Goal: Information Seeking & Learning: Check status

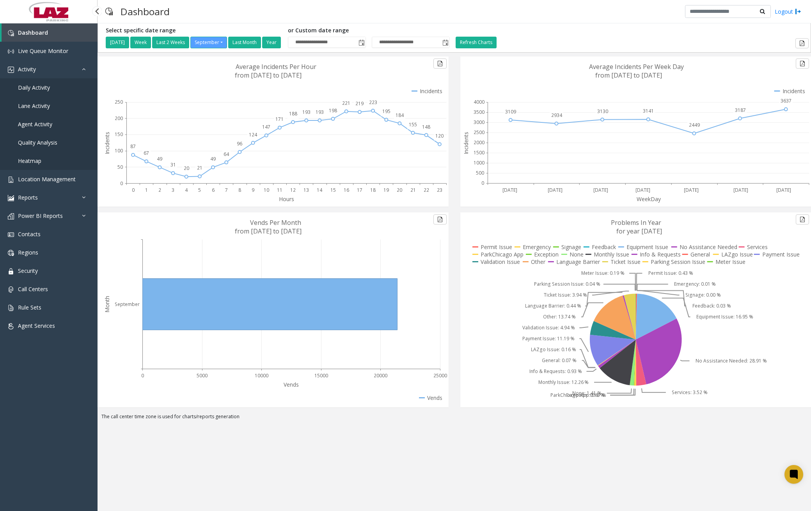
drag, startPoint x: 0, startPoint y: 0, endPoint x: 43, endPoint y: 88, distance: 97.5
click at [43, 88] on span "Daily Activity" at bounding box center [34, 87] width 32 height 7
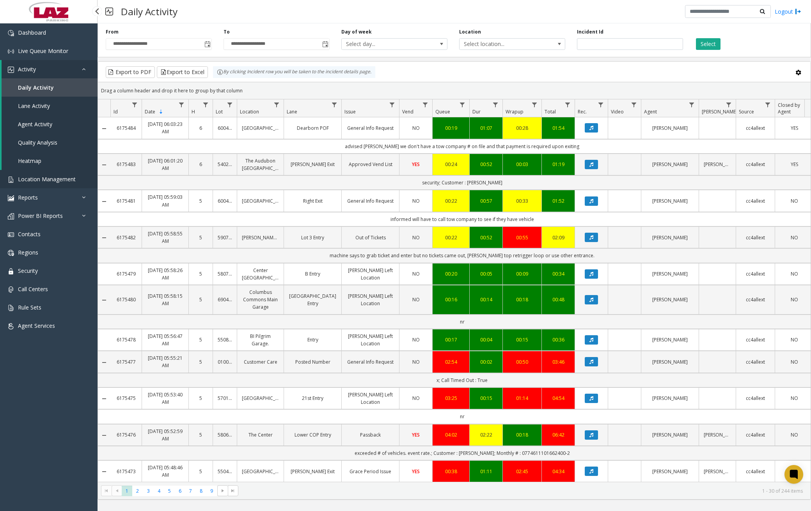
click at [60, 180] on span "Location Management" at bounding box center [47, 179] width 58 height 7
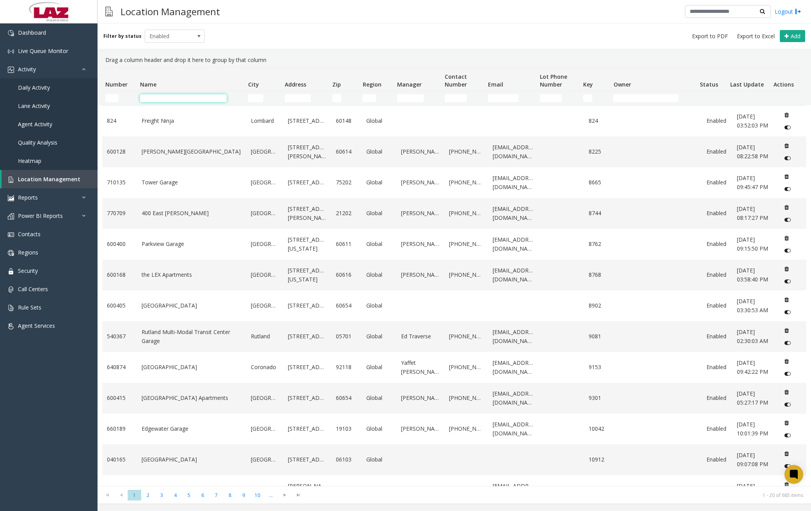
click at [178, 96] on input "Name Filter" at bounding box center [183, 98] width 87 height 8
click at [368, 23] on div "Location Management Logout" at bounding box center [454, 11] width 713 height 23
click at [50, 32] on link "Dashboard" at bounding box center [49, 32] width 98 height 18
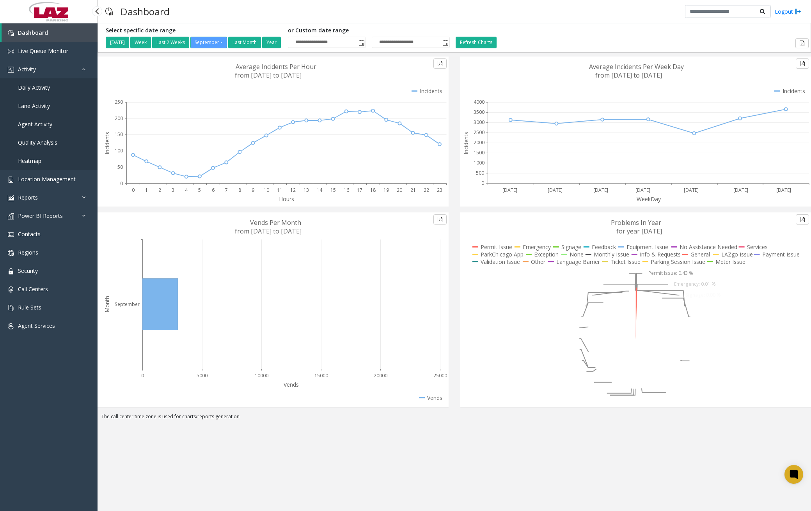
click at [46, 90] on span "Daily Activity" at bounding box center [34, 87] width 32 height 7
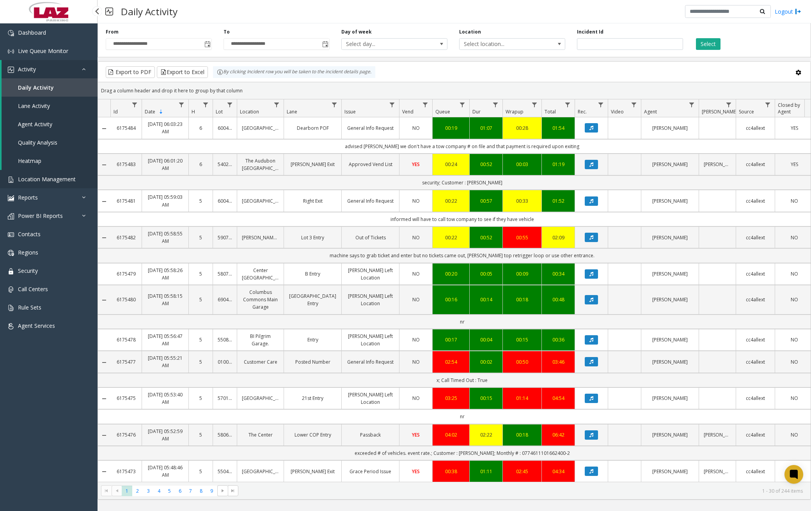
click at [46, 179] on span "Location Management" at bounding box center [47, 179] width 58 height 7
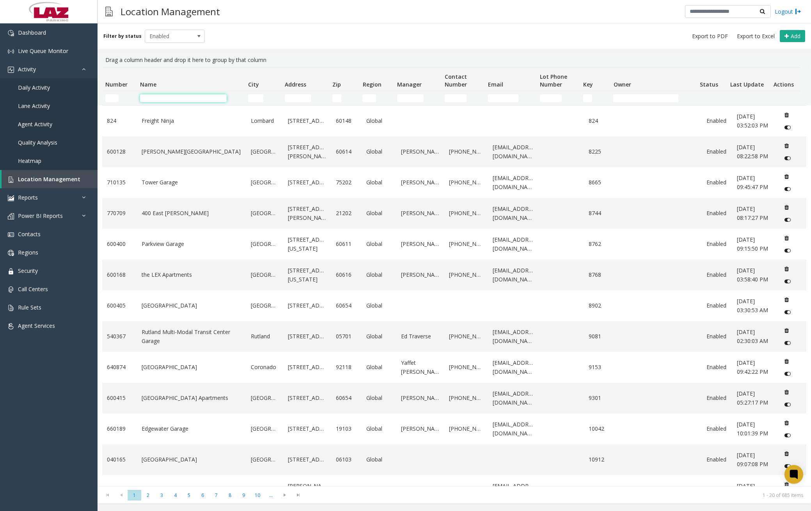
click at [169, 98] on input "Name Filter" at bounding box center [183, 98] width 87 height 8
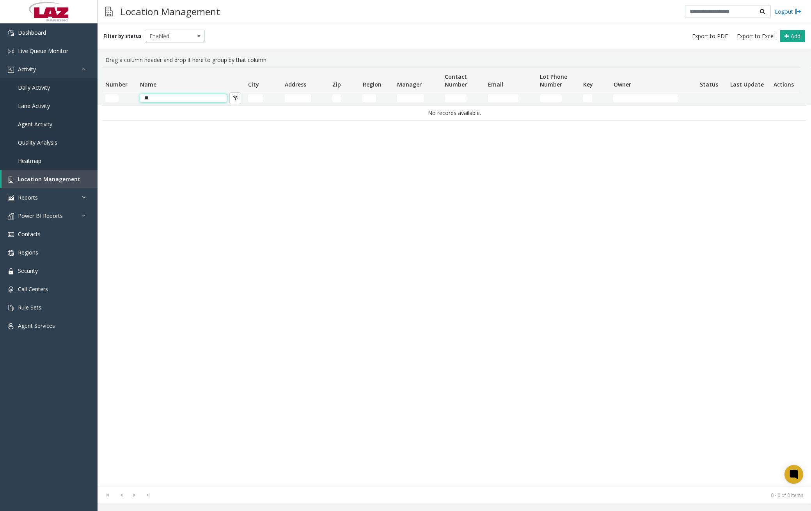
type input "*"
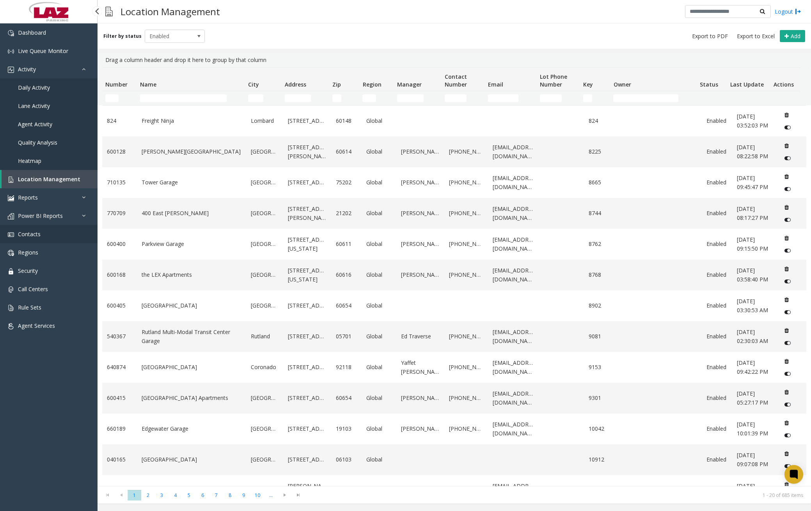
click at [41, 238] on link "Contacts" at bounding box center [49, 234] width 98 height 18
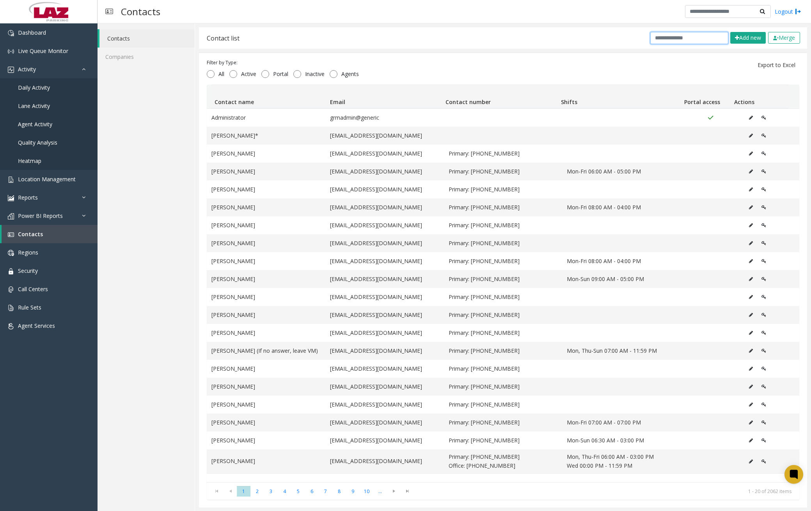
click at [689, 37] on input "text" at bounding box center [689, 38] width 78 height 12
paste input "**********"
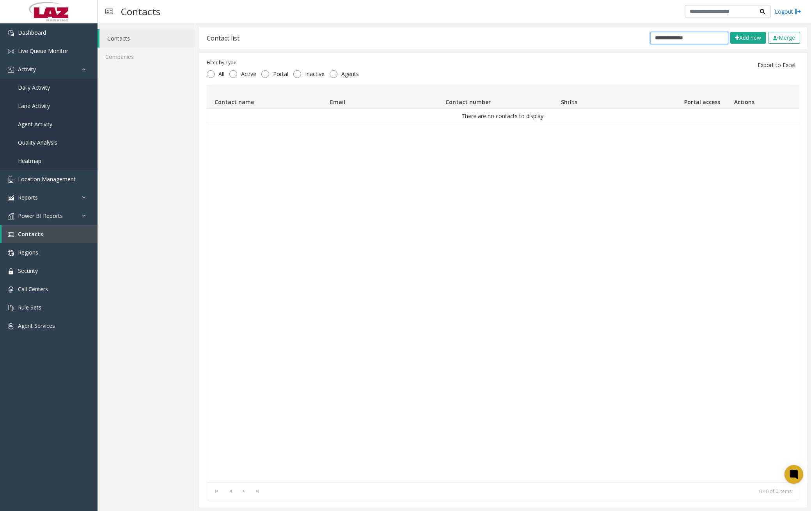
type input "**********"
click at [47, 31] on link "Dashboard" at bounding box center [49, 32] width 98 height 18
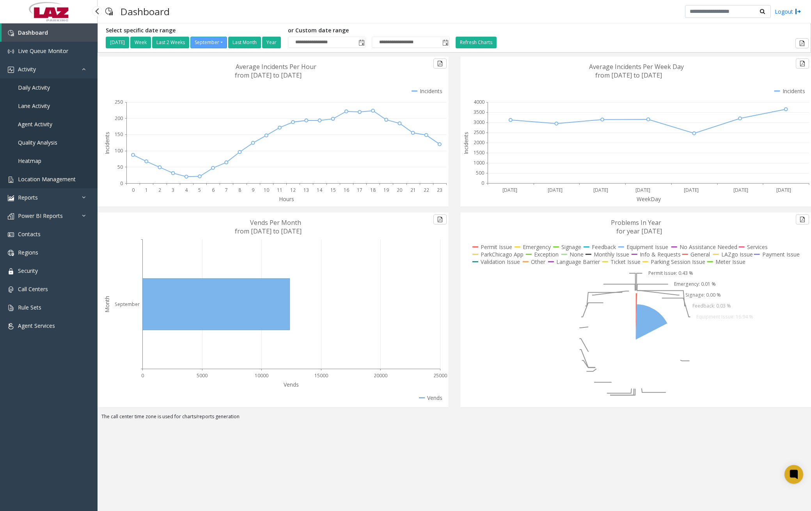
click at [51, 184] on link "Location Management" at bounding box center [49, 179] width 98 height 18
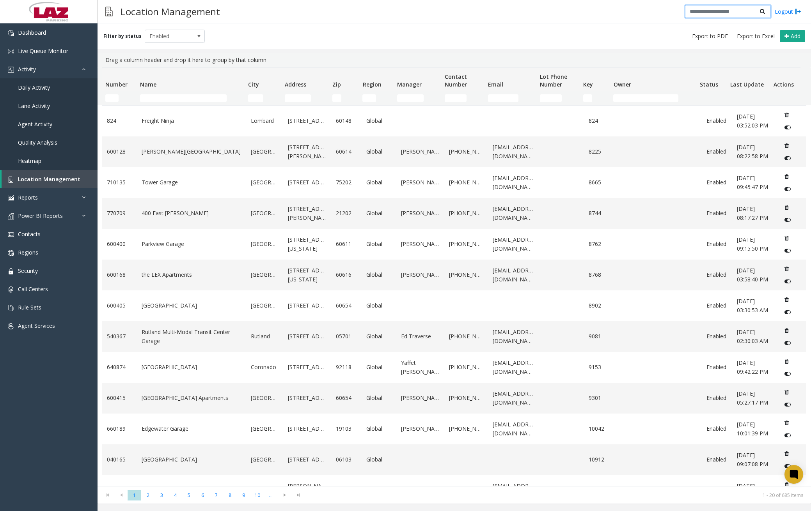
click at [722, 16] on input "text" at bounding box center [728, 11] width 86 height 13
type input "*****"
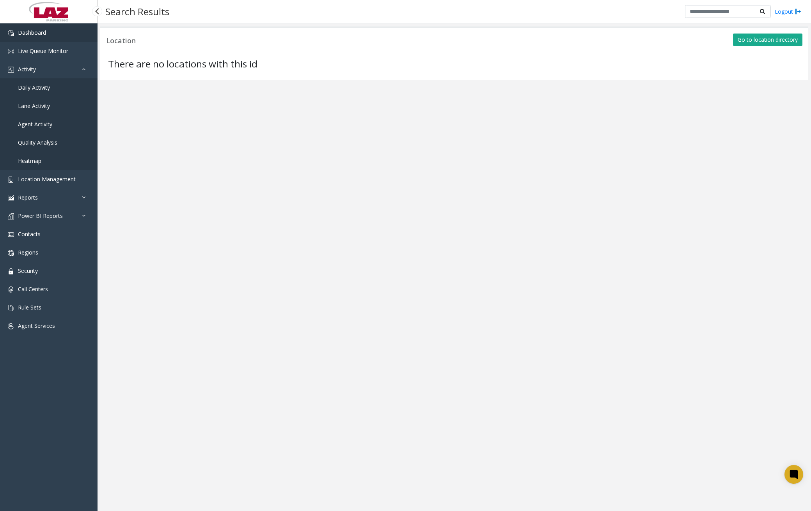
click at [62, 34] on link "Dashboard" at bounding box center [49, 32] width 98 height 18
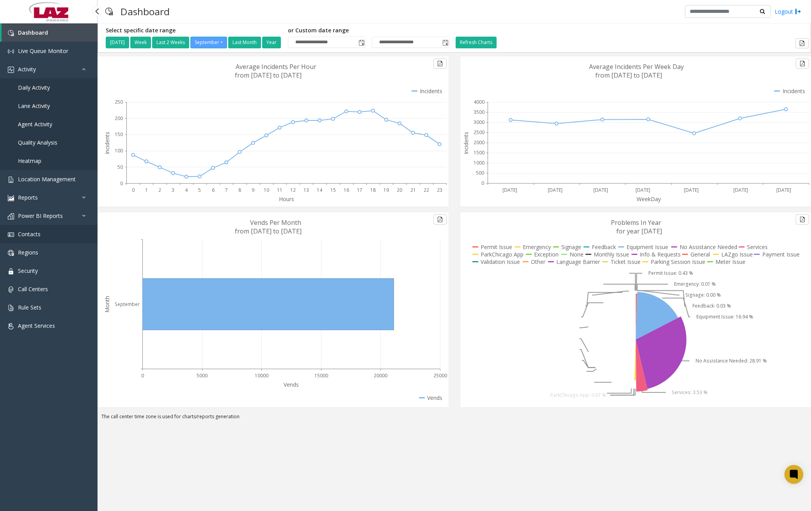
click at [37, 239] on link "Contacts" at bounding box center [49, 234] width 98 height 18
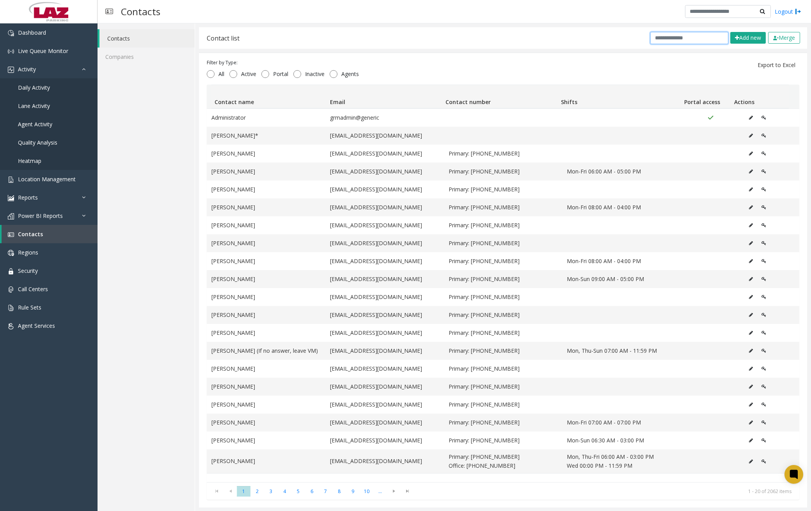
click at [669, 39] on input "text" at bounding box center [689, 38] width 78 height 12
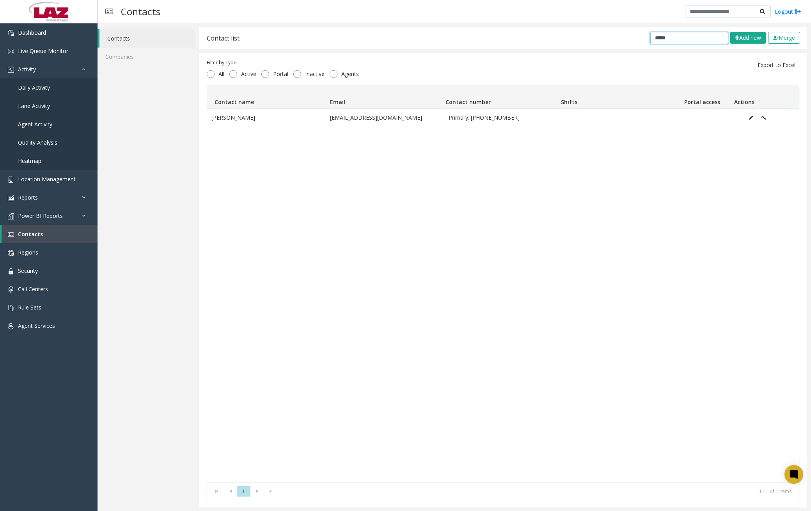
type input "*****"
click at [50, 37] on link "Dashboard" at bounding box center [49, 32] width 98 height 18
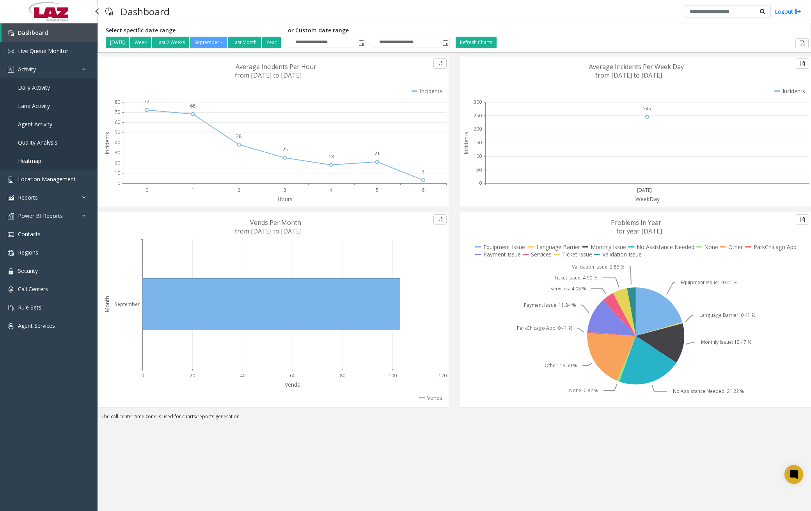
click at [42, 87] on span "Daily Activity" at bounding box center [34, 87] width 32 height 7
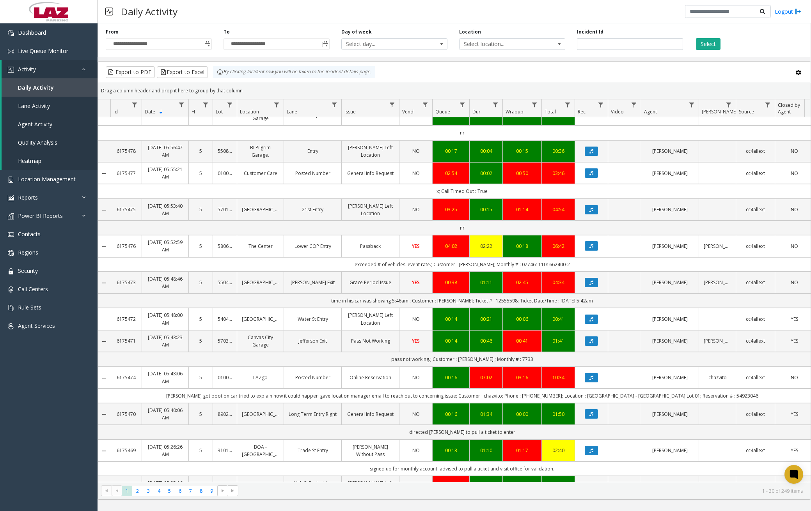
scroll to position [351, 0]
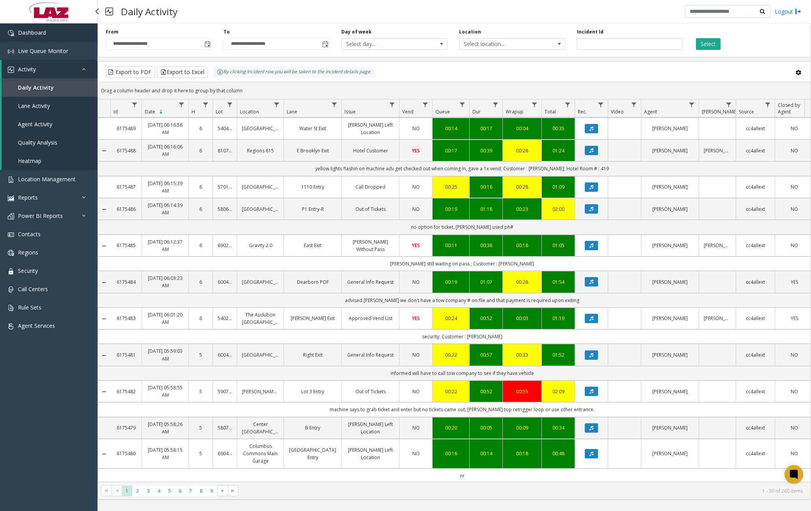
click at [58, 35] on link "Dashboard" at bounding box center [49, 32] width 98 height 18
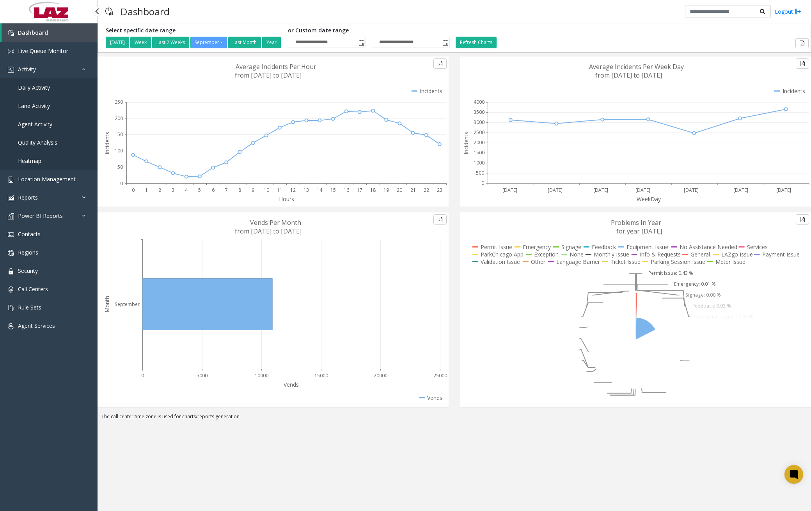
click at [44, 88] on span "Daily Activity" at bounding box center [34, 87] width 32 height 7
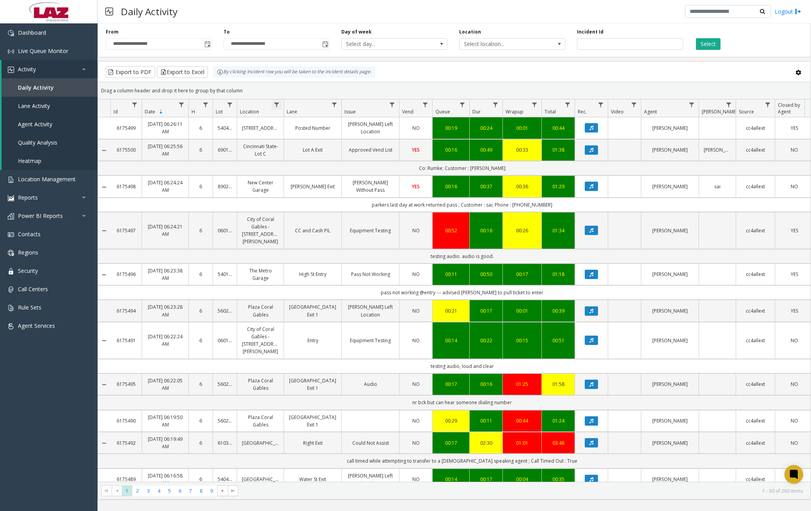
click at [279, 106] on span "Data table" at bounding box center [276, 105] width 6 height 6
click at [294, 137] on input "Location Filter" at bounding box center [310, 138] width 66 height 13
click at [646, 84] on div "Drag a column header and drop it here to group by that column" at bounding box center [454, 91] width 713 height 14
click at [691, 105] on span "Data table" at bounding box center [691, 105] width 6 height 6
click at [705, 144] on input "Agent Filter" at bounding box center [725, 138] width 66 height 13
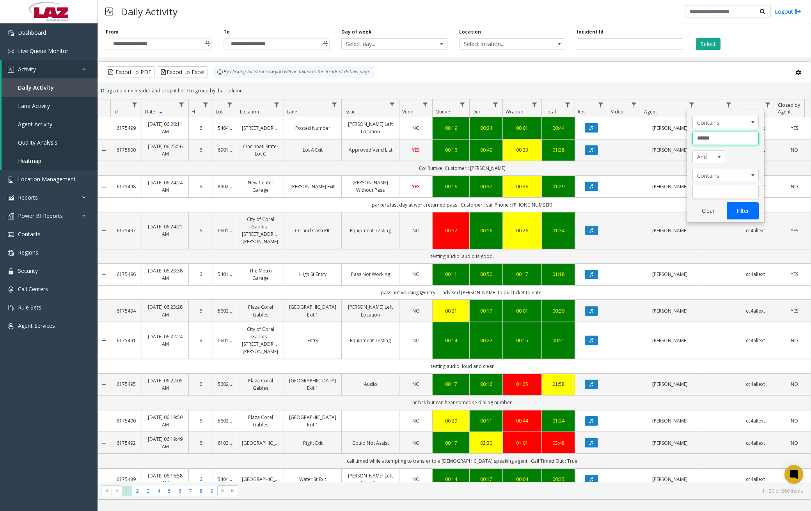
type input "******"
click at [742, 209] on button "Filter" at bounding box center [743, 210] width 32 height 17
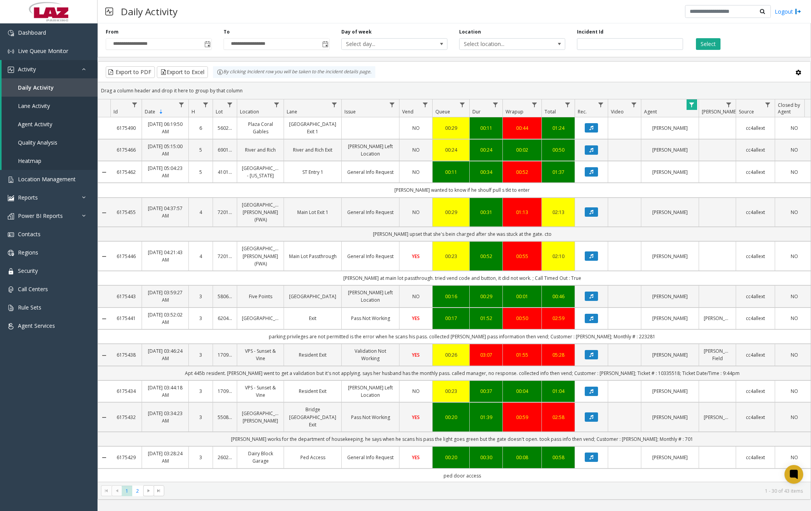
click at [282, 9] on div "Daily Activity Logout" at bounding box center [454, 11] width 713 height 23
click at [297, 14] on div "Daily Activity Logout" at bounding box center [454, 11] width 713 height 23
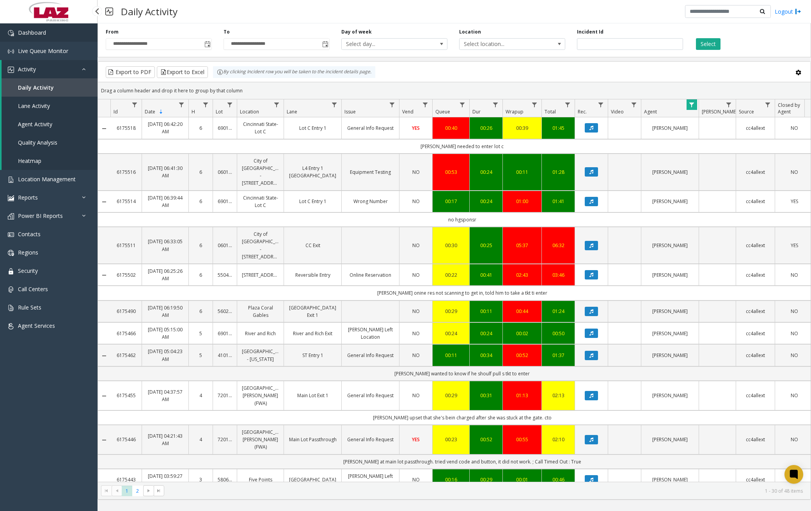
click at [49, 34] on link "Dashboard" at bounding box center [49, 32] width 98 height 18
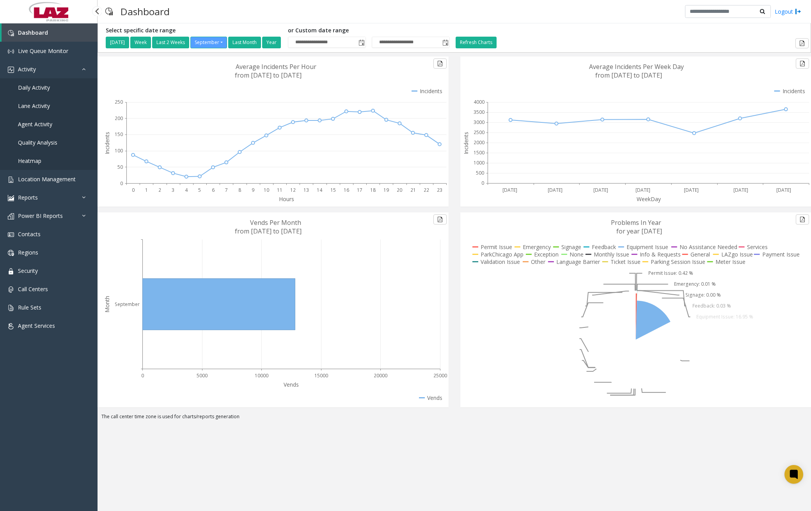
click at [46, 89] on span "Daily Activity" at bounding box center [34, 87] width 32 height 7
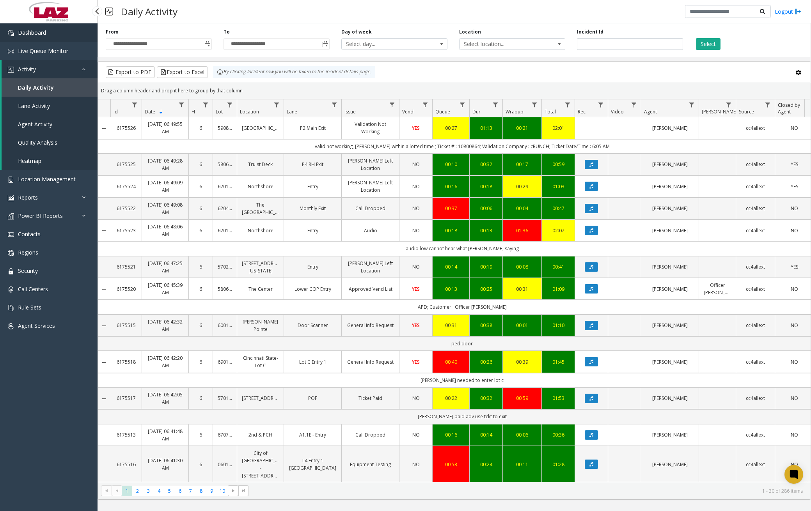
click at [74, 40] on link "Dashboard" at bounding box center [49, 32] width 98 height 18
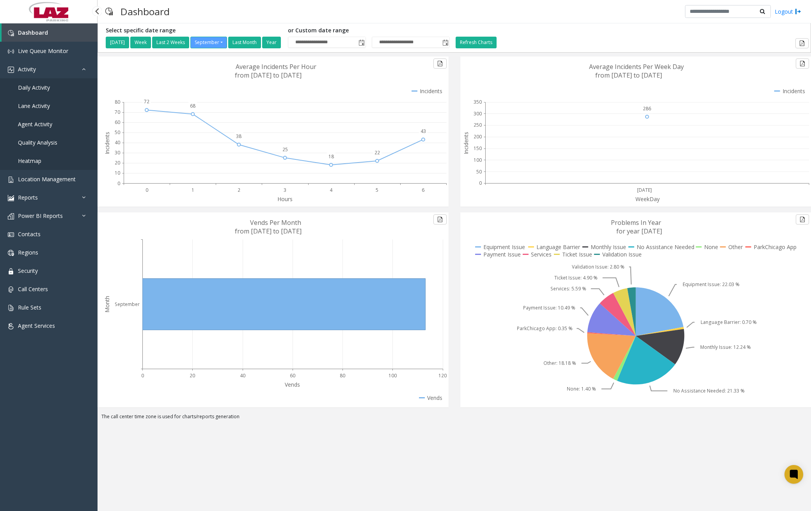
click at [41, 86] on span "Daily Activity" at bounding box center [34, 87] width 32 height 7
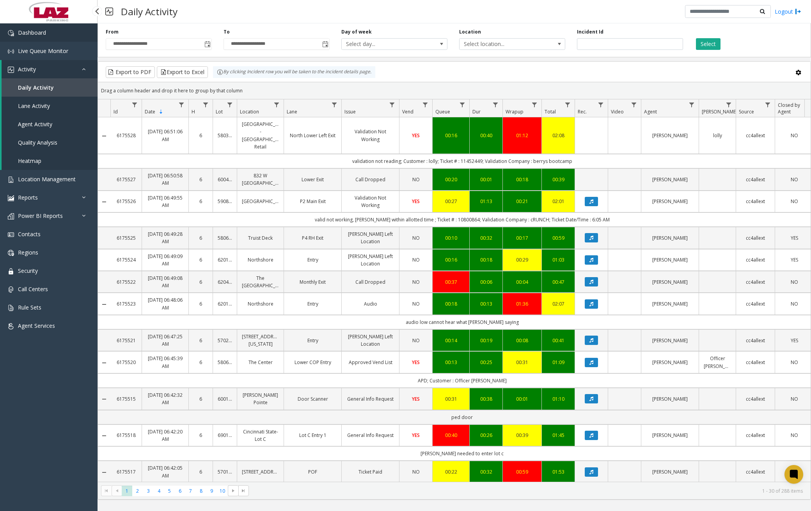
click at [64, 30] on link "Dashboard" at bounding box center [49, 32] width 98 height 18
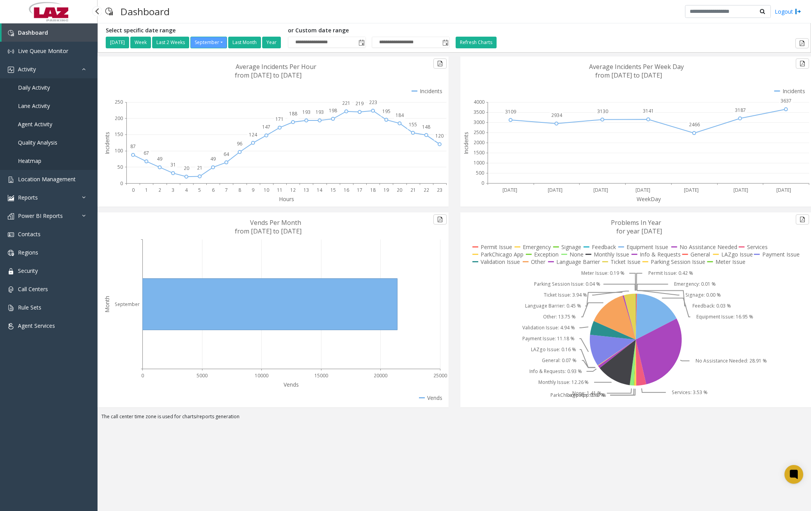
click at [41, 92] on link "Daily Activity" at bounding box center [49, 87] width 98 height 18
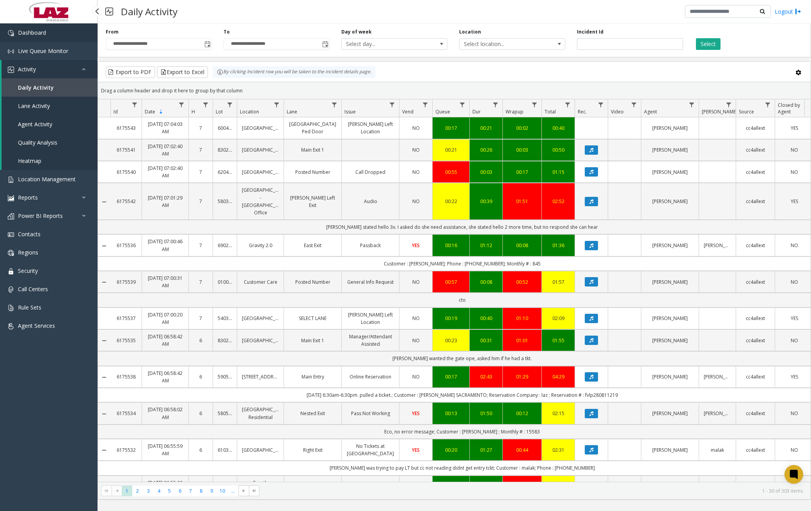
click at [67, 38] on link "Dashboard" at bounding box center [49, 32] width 98 height 18
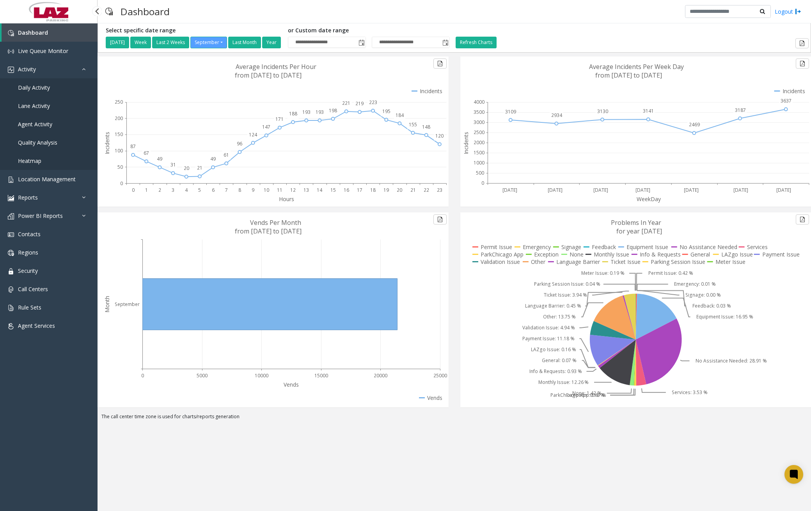
click at [41, 84] on span "Daily Activity" at bounding box center [34, 87] width 32 height 7
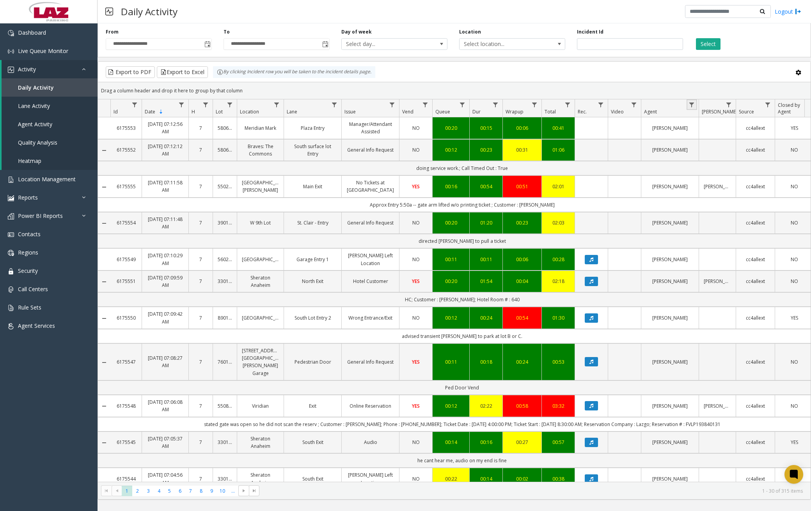
click at [693, 108] on link "Data table" at bounding box center [691, 104] width 11 height 11
click at [708, 148] on div "Contains And Contains Clear Filter" at bounding box center [725, 166] width 77 height 112
click at [712, 141] on input "Agent Filter" at bounding box center [725, 138] width 66 height 13
type input "******"
click at [734, 209] on button "Filter" at bounding box center [743, 210] width 32 height 17
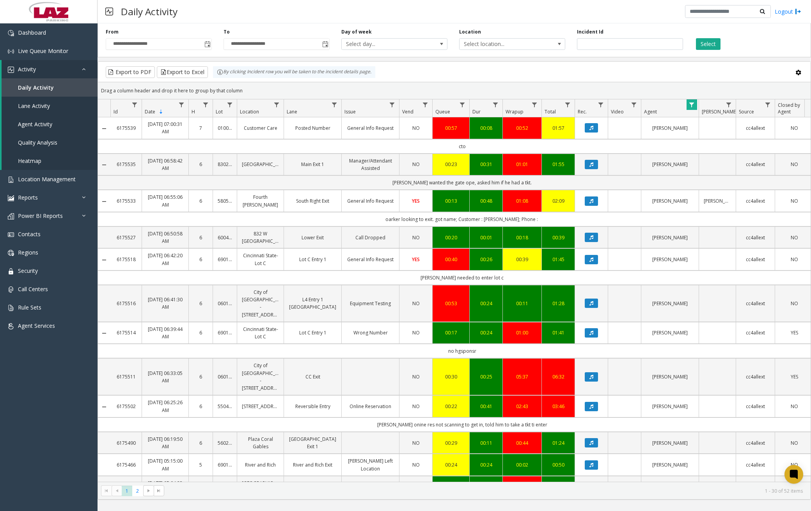
click at [599, 128] on link "Data table" at bounding box center [591, 127] width 23 height 9
click at [592, 129] on icon "Data table" at bounding box center [591, 128] width 4 height 5
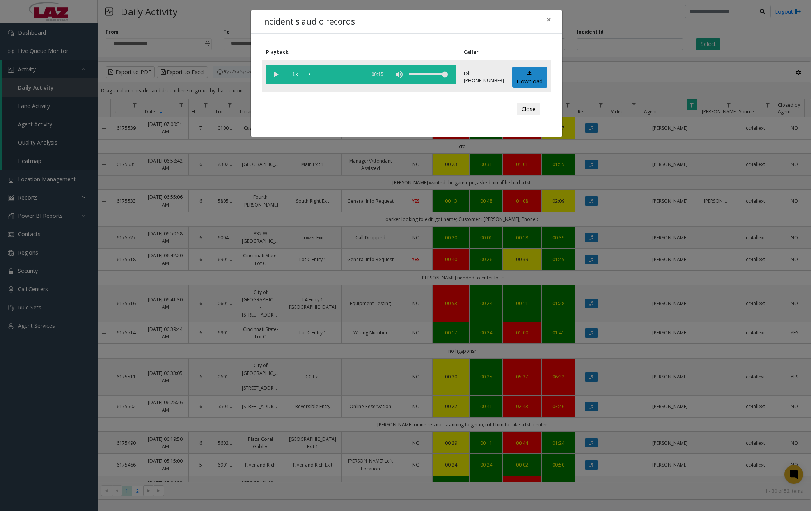
click at [277, 75] on vg-play-pause at bounding box center [276, 75] width 20 height 20
click at [315, 73] on div "scrub bar" at bounding box center [335, 75] width 53 height 20
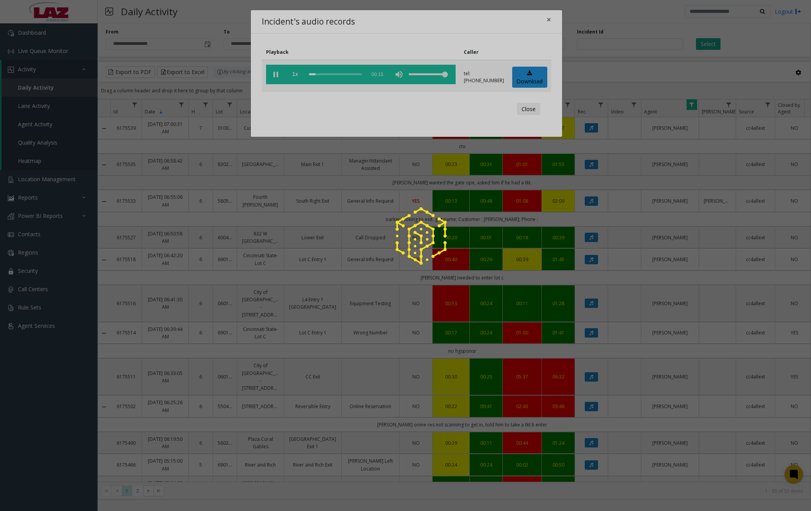
click at [320, 73] on div at bounding box center [405, 255] width 811 height 511
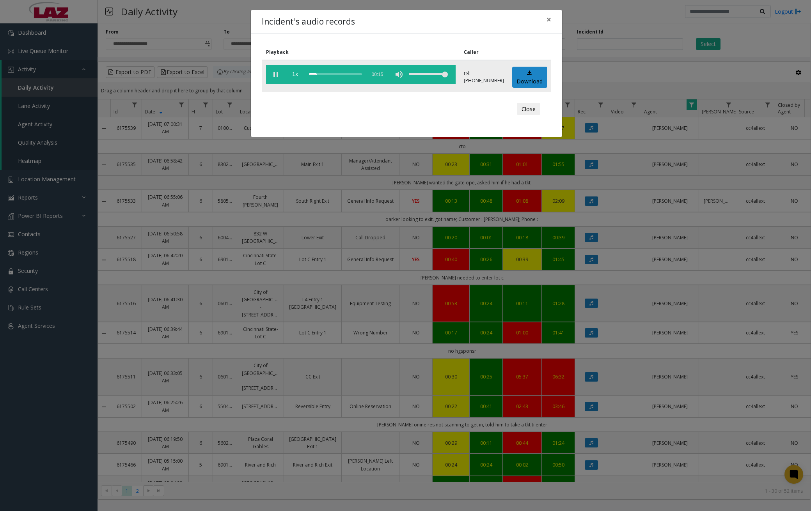
click at [325, 74] on div "scrub bar" at bounding box center [335, 75] width 53 height 20
click at [333, 74] on div "scrub bar" at bounding box center [335, 75] width 53 height 20
click at [339, 74] on div "scrub bar" at bounding box center [335, 75] width 53 height 20
click at [347, 75] on div "scrub bar" at bounding box center [335, 75] width 53 height 20
click at [551, 20] on span "×" at bounding box center [548, 19] width 5 height 11
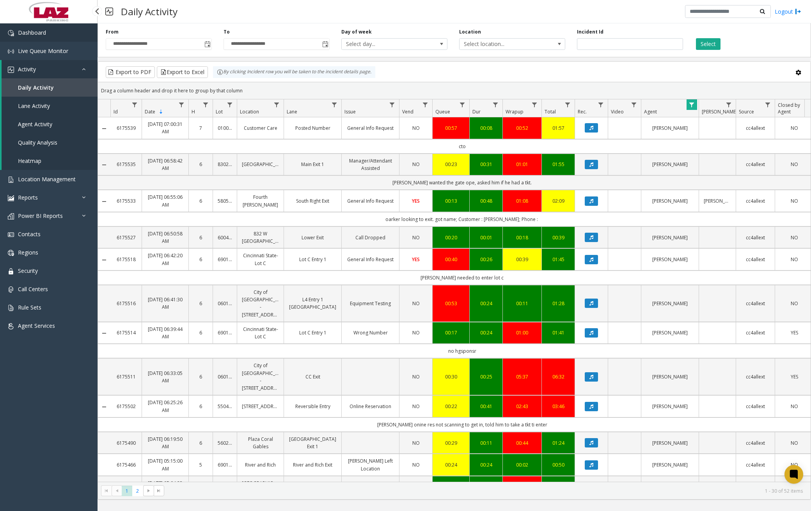
click at [36, 30] on span "Dashboard" at bounding box center [32, 32] width 28 height 7
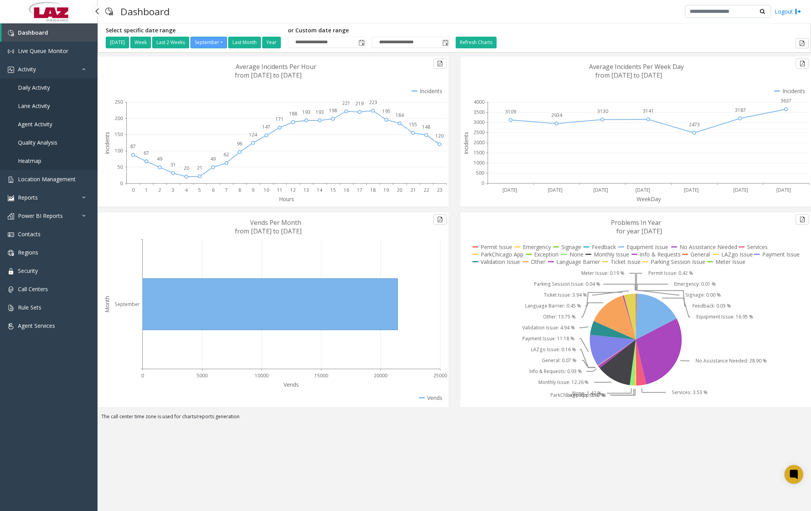
click at [37, 85] on span "Daily Activity" at bounding box center [34, 87] width 32 height 7
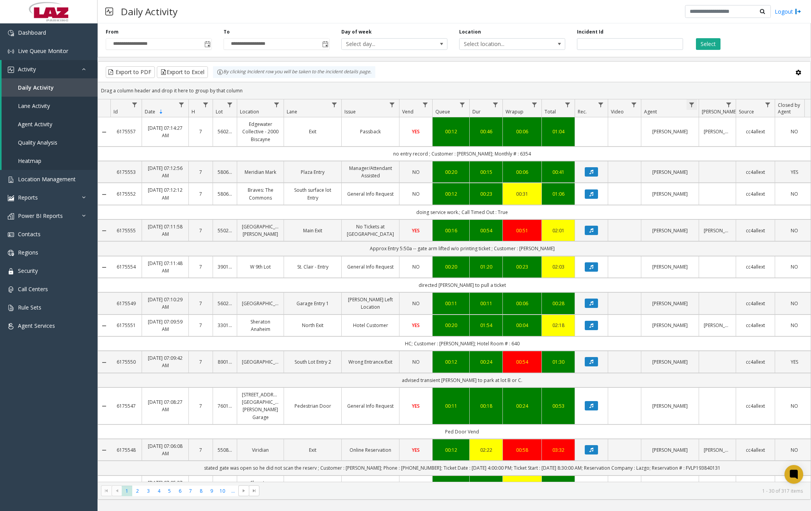
click at [692, 103] on span "Data table" at bounding box center [691, 105] width 6 height 6
click at [700, 134] on input "Agent Filter" at bounding box center [725, 138] width 66 height 13
type input "****"
click at [753, 211] on button "Filter" at bounding box center [743, 210] width 32 height 17
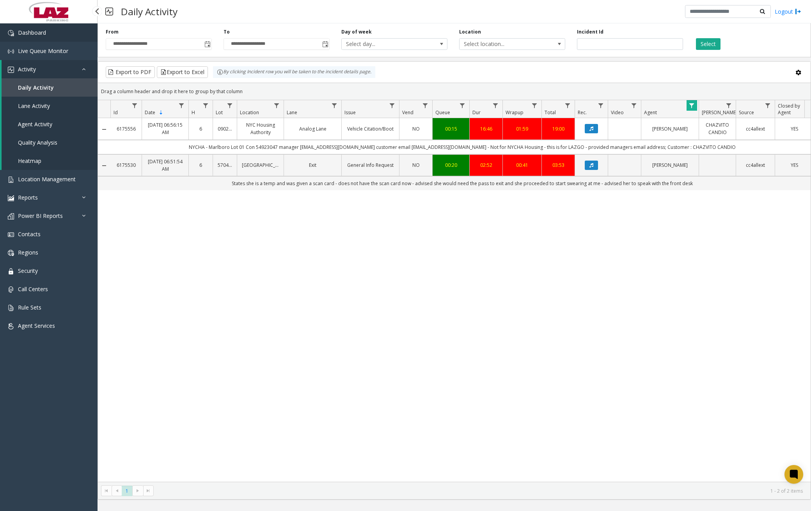
click at [62, 41] on link "Dashboard" at bounding box center [49, 32] width 98 height 18
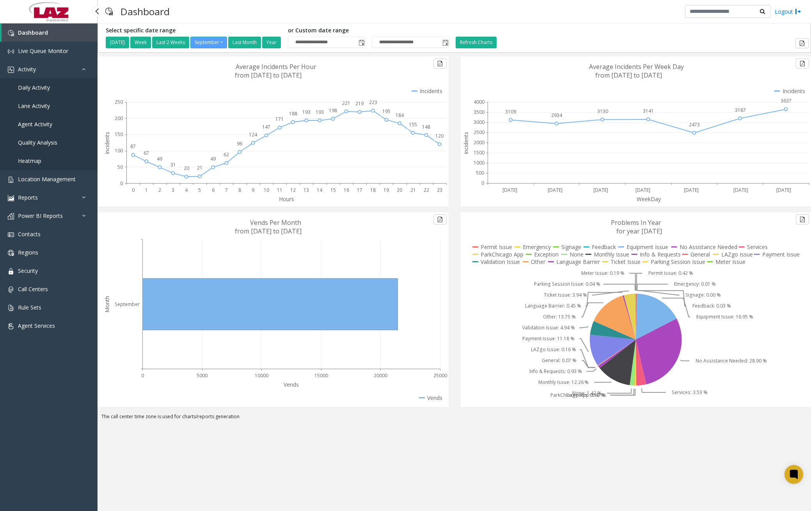
click at [54, 86] on link "Daily Activity" at bounding box center [49, 87] width 98 height 18
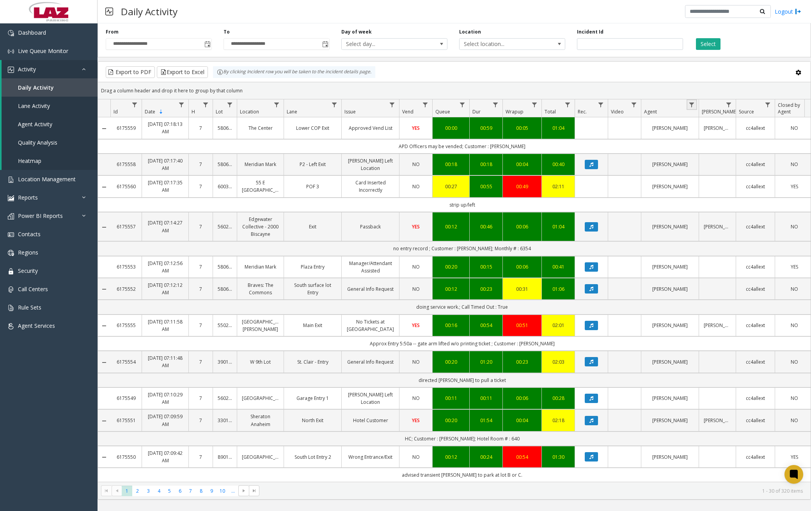
click at [696, 106] on link "Data table" at bounding box center [691, 104] width 11 height 11
click at [712, 133] on input "Agent Filter" at bounding box center [725, 138] width 66 height 13
type input "******"
click at [748, 215] on button "Filter" at bounding box center [743, 210] width 32 height 17
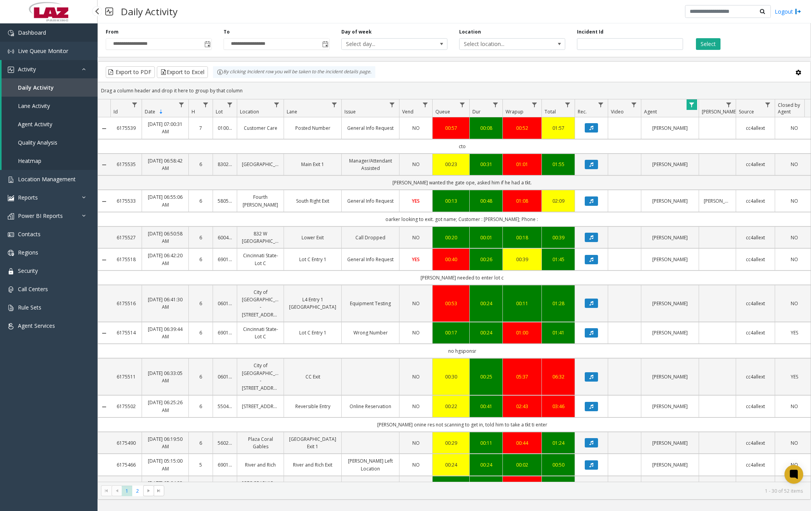
click at [57, 35] on link "Dashboard" at bounding box center [49, 32] width 98 height 18
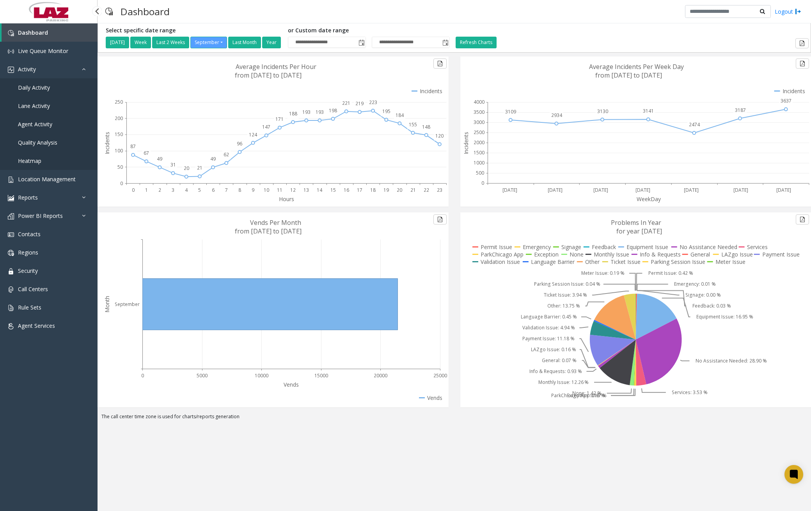
click at [41, 90] on span "Daily Activity" at bounding box center [34, 87] width 32 height 7
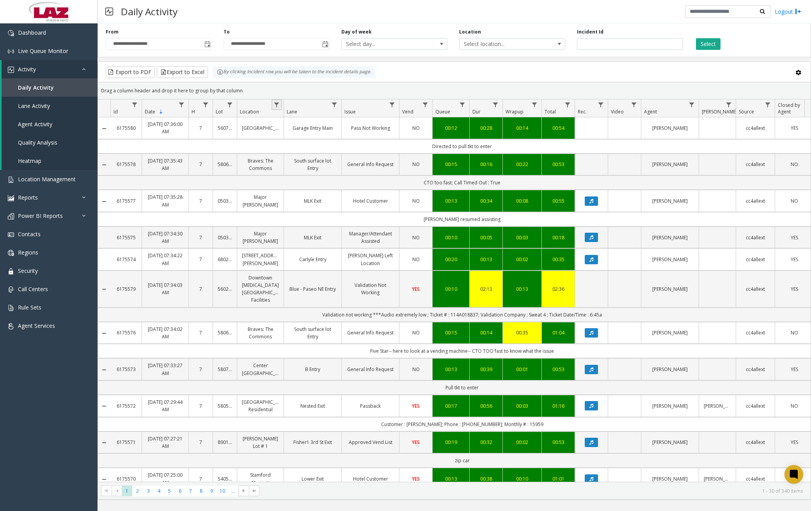
click at [280, 103] on link "Data table" at bounding box center [276, 104] width 11 height 11
click at [303, 136] on input "Location Filter" at bounding box center [310, 138] width 66 height 13
type input "******"
click at [317, 206] on button "Filter" at bounding box center [328, 210] width 32 height 17
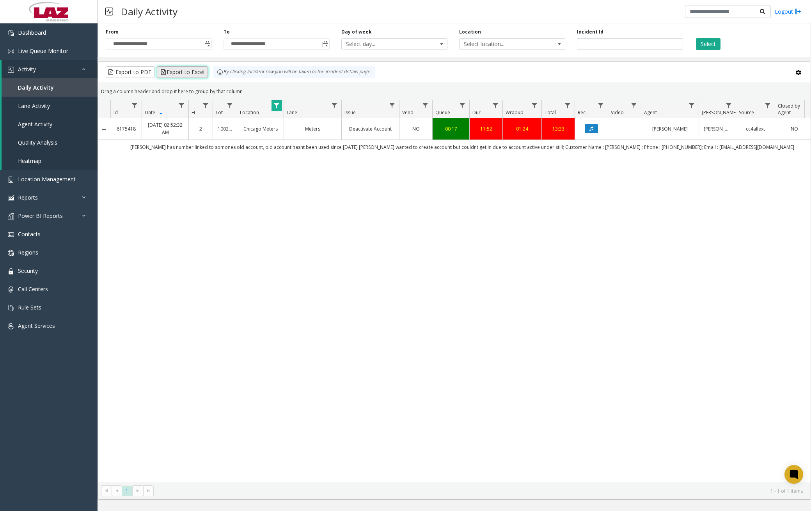
click at [182, 71] on button "Export to Excel" at bounding box center [182, 72] width 51 height 12
click at [49, 32] on link "Dashboard" at bounding box center [49, 32] width 98 height 18
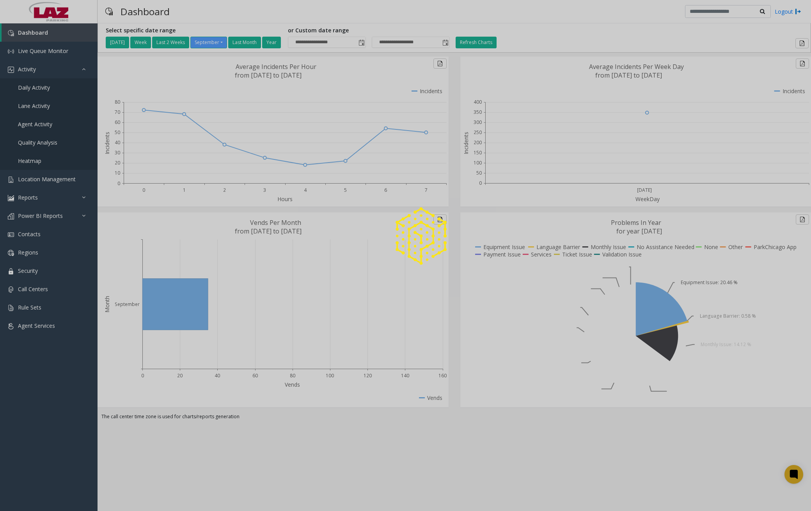
click at [43, 89] on span "Daily Activity" at bounding box center [34, 87] width 32 height 7
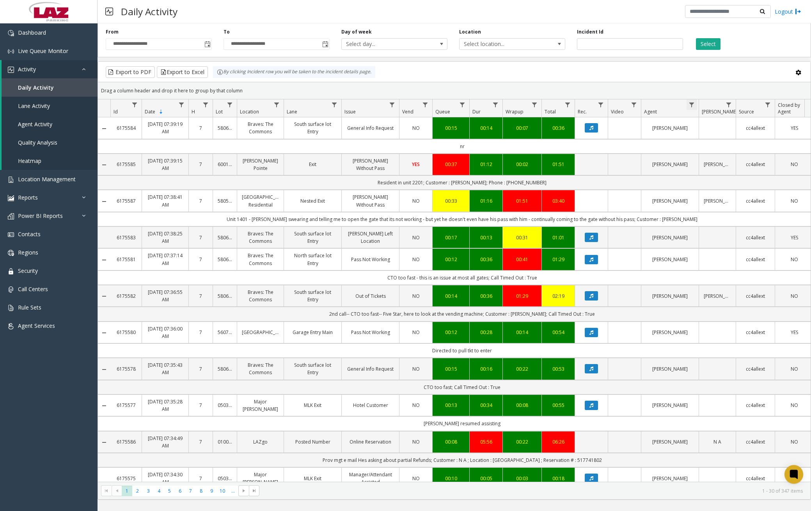
click at [694, 104] on span "Data table" at bounding box center [691, 105] width 6 height 6
click at [707, 137] on input "Agent Filter" at bounding box center [725, 138] width 66 height 13
type input "*******"
click at [748, 207] on button "Filter" at bounding box center [743, 210] width 32 height 17
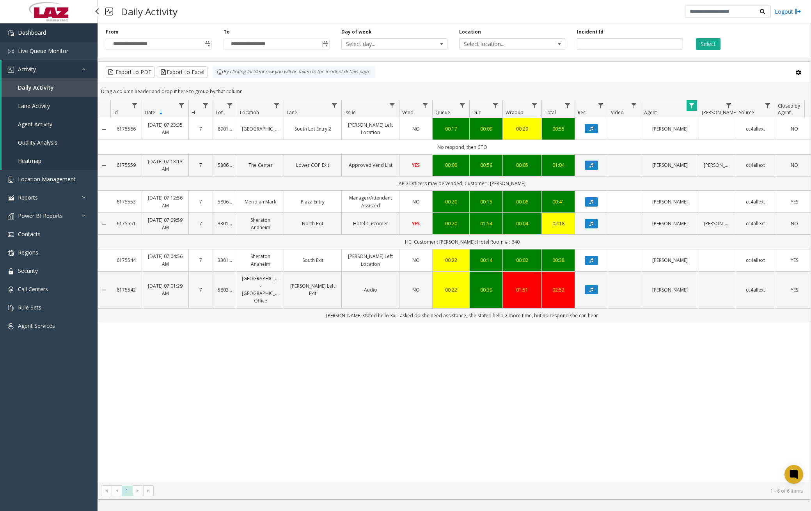
click at [48, 34] on link "Dashboard" at bounding box center [49, 32] width 98 height 18
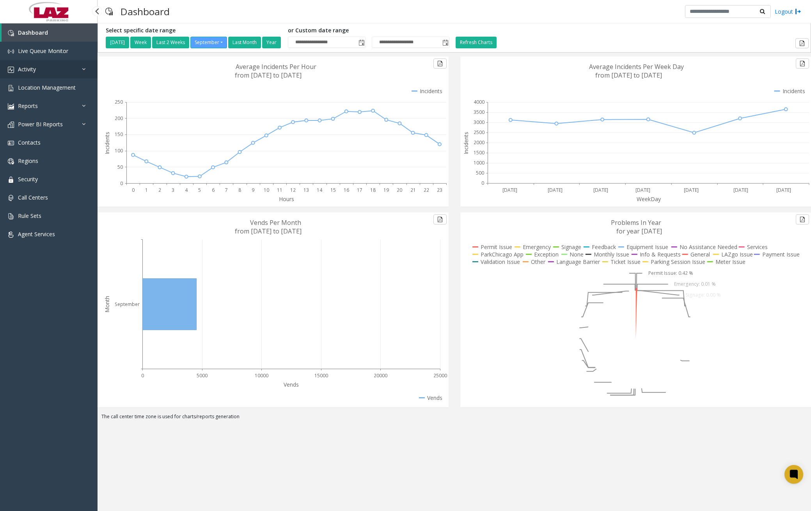
click at [50, 71] on link "Activity" at bounding box center [49, 69] width 98 height 18
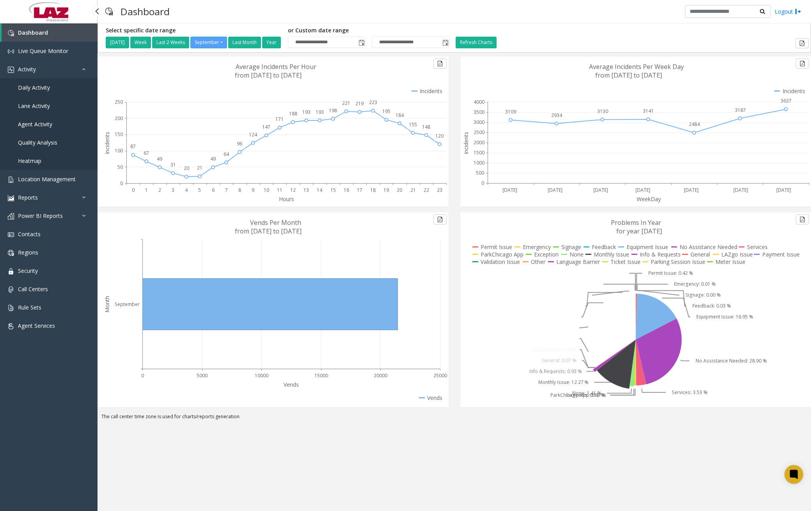
click at [37, 90] on span "Daily Activity" at bounding box center [34, 87] width 32 height 7
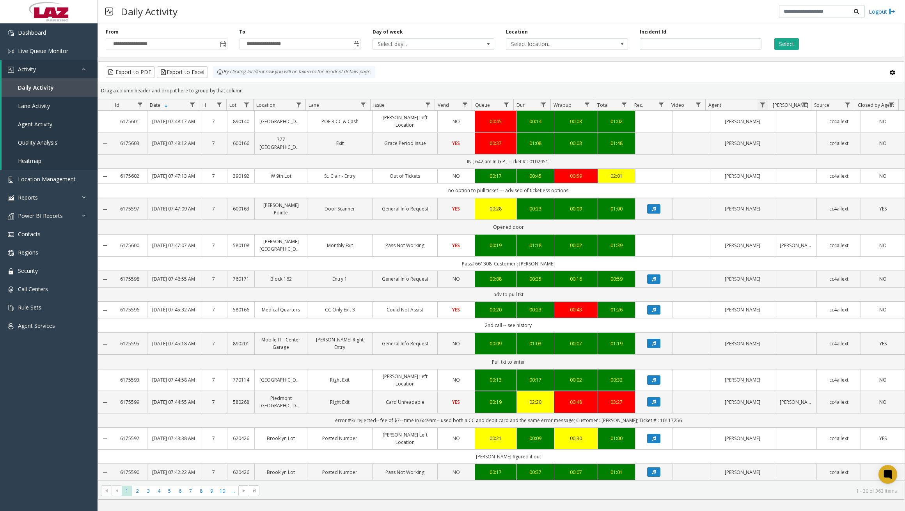
click at [763, 103] on span "Data table" at bounding box center [762, 105] width 6 height 6
click at [777, 133] on input "Agent Filter" at bounding box center [796, 138] width 66 height 13
type input "*****"
click at [810, 212] on button "Filter" at bounding box center [814, 210] width 32 height 17
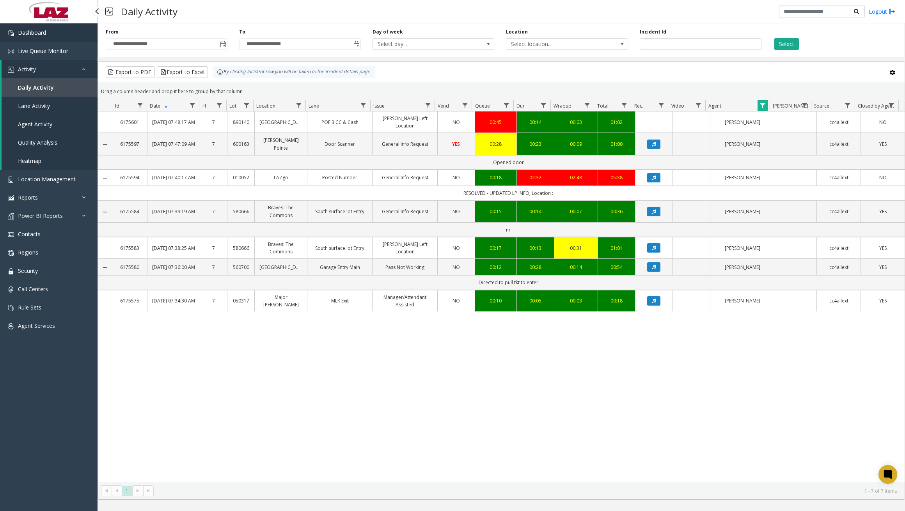
click at [50, 34] on link "Dashboard" at bounding box center [49, 32] width 98 height 18
